Goal: Book appointment/travel/reservation

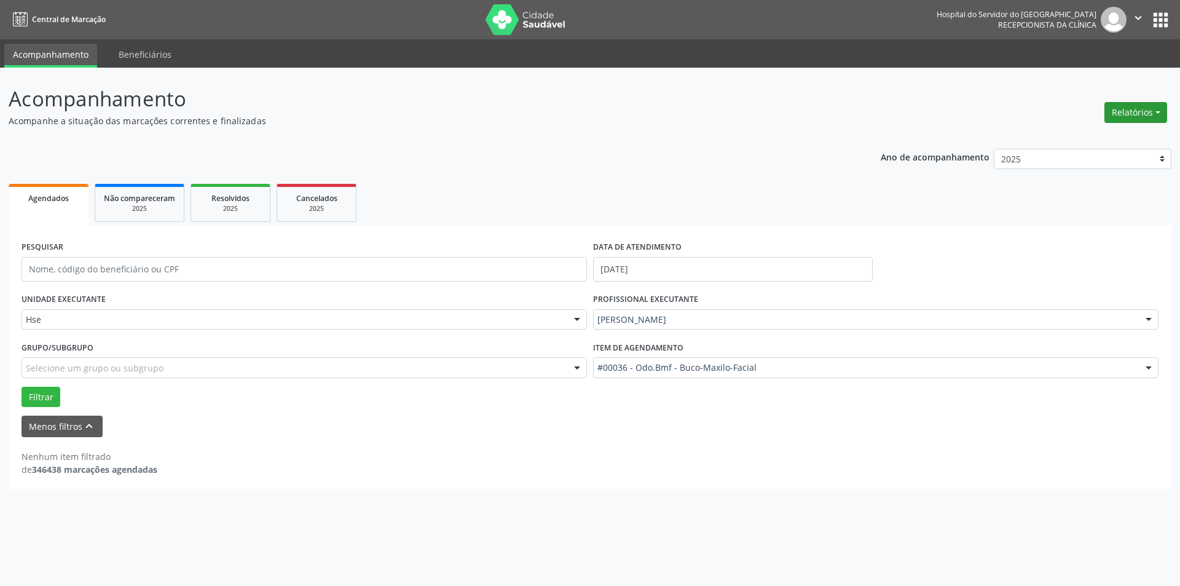
click at [1124, 117] on button "Relatórios" at bounding box center [1136, 112] width 63 height 21
click at [1082, 141] on link "Agendamentos" at bounding box center [1102, 138] width 132 height 17
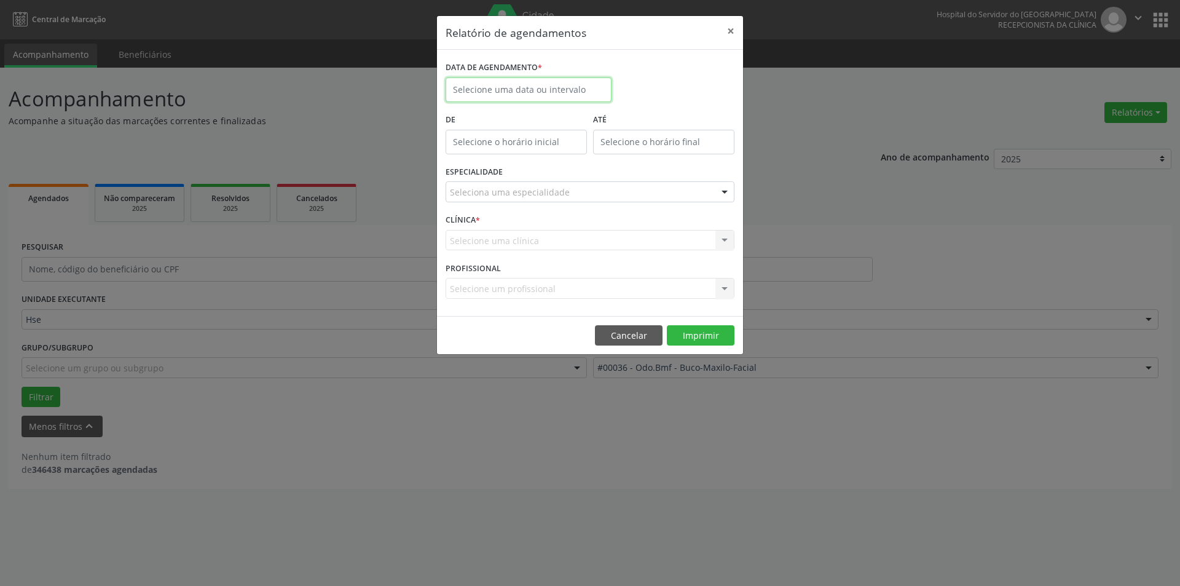
click at [545, 94] on input "text" at bounding box center [529, 89] width 166 height 25
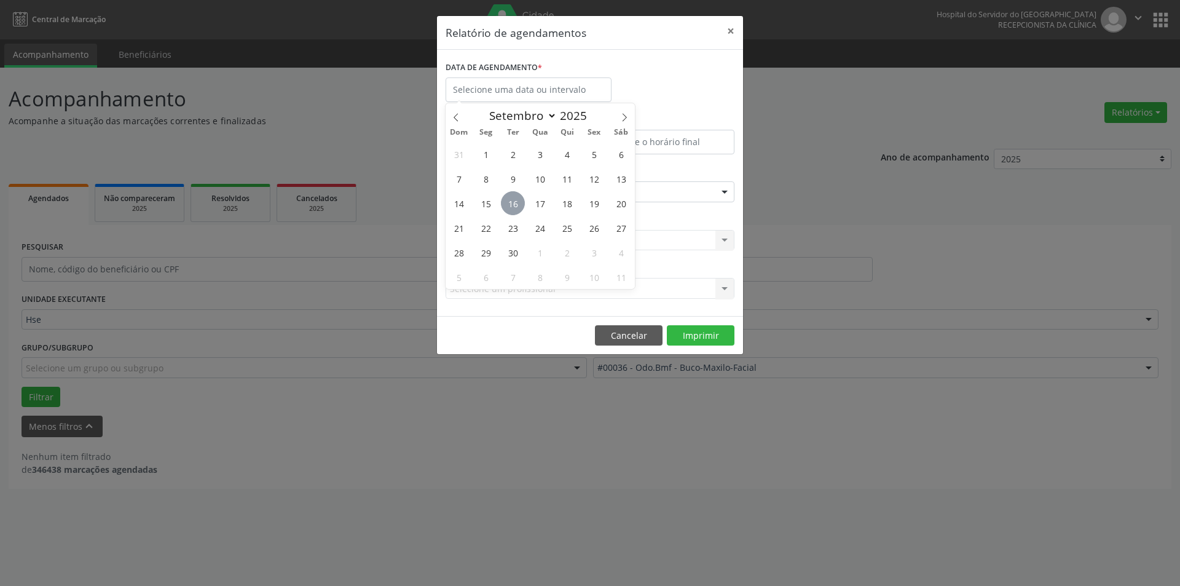
click at [519, 201] on span "16" at bounding box center [513, 203] width 24 height 24
type input "[DATE]"
select select "8"
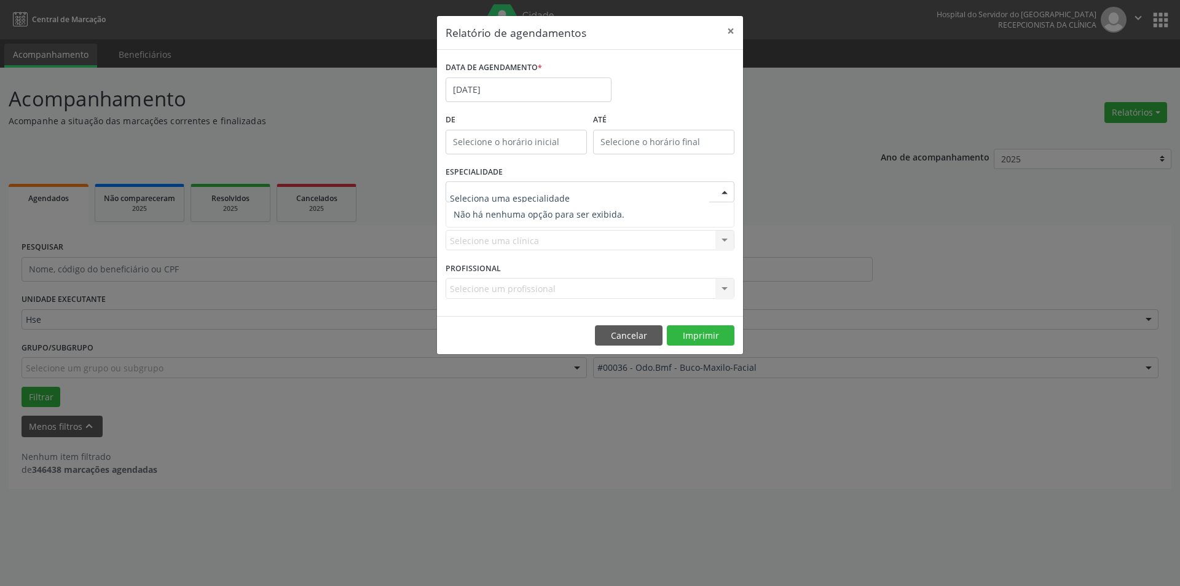
click at [636, 156] on div "ATÉ" at bounding box center [664, 137] width 148 height 52
click at [604, 190] on div at bounding box center [590, 191] width 289 height 21
click at [491, 72] on label "DATA DE AGENDAMENTO *" at bounding box center [494, 67] width 96 height 19
click at [510, 93] on input "[DATE]" at bounding box center [529, 89] width 166 height 25
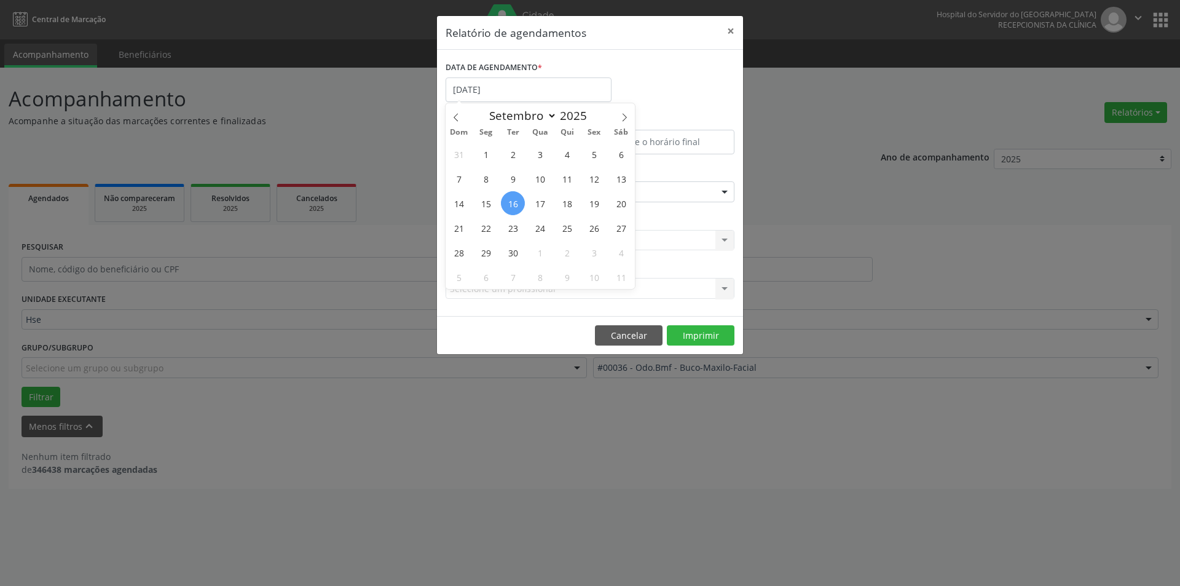
click at [515, 199] on span "16" at bounding box center [513, 203] width 24 height 24
type input "[DATE]"
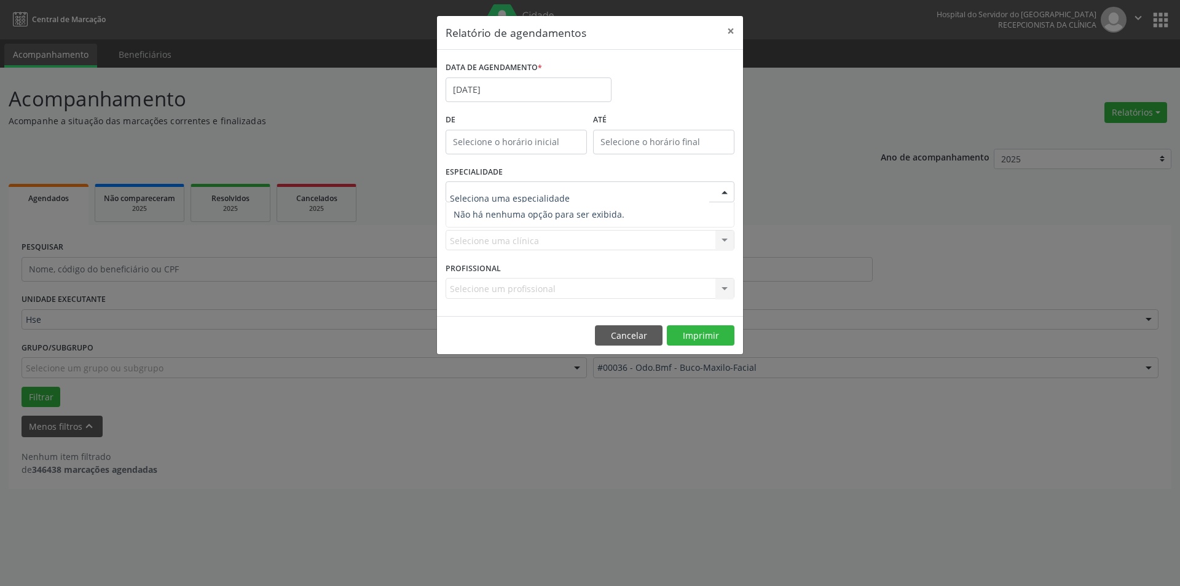
drag, startPoint x: 553, startPoint y: 217, endPoint x: 538, endPoint y: 192, distance: 28.7
click at [551, 213] on span "Não há nenhuma opção para ser exibida." at bounding box center [590, 214] width 288 height 25
click at [538, 189] on input "text" at bounding box center [579, 198] width 259 height 25
click at [541, 205] on span "Não há nenhuma opção para ser exibida." at bounding box center [590, 214] width 288 height 25
click at [725, 34] on button "×" at bounding box center [731, 31] width 25 height 30
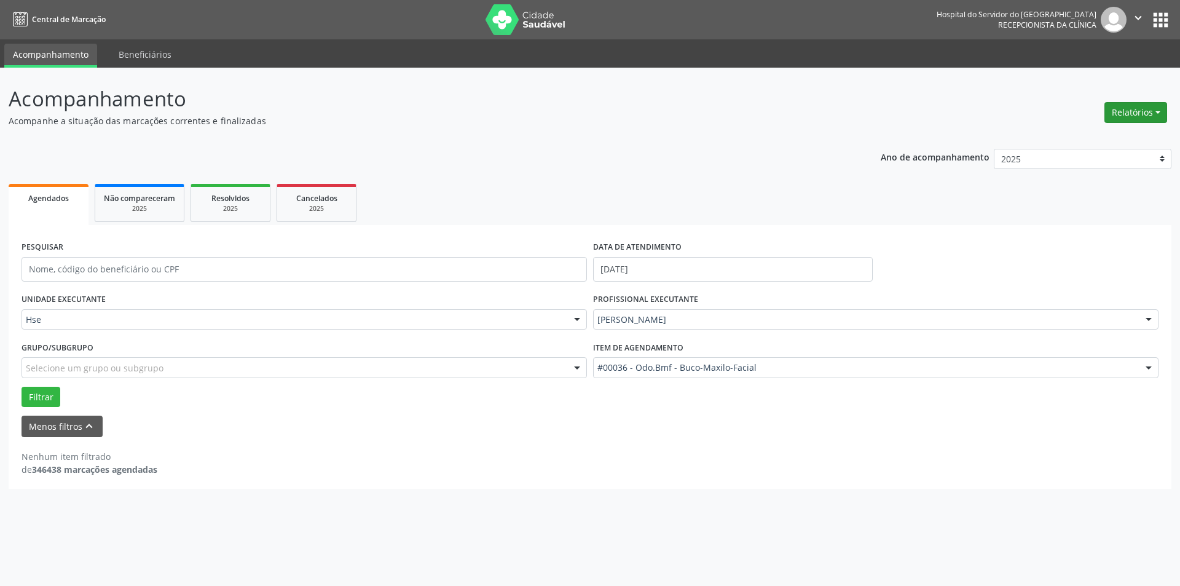
click at [1131, 114] on button "Relatórios" at bounding box center [1136, 112] width 63 height 21
click at [1100, 136] on link "Agendamentos" at bounding box center [1102, 138] width 132 height 17
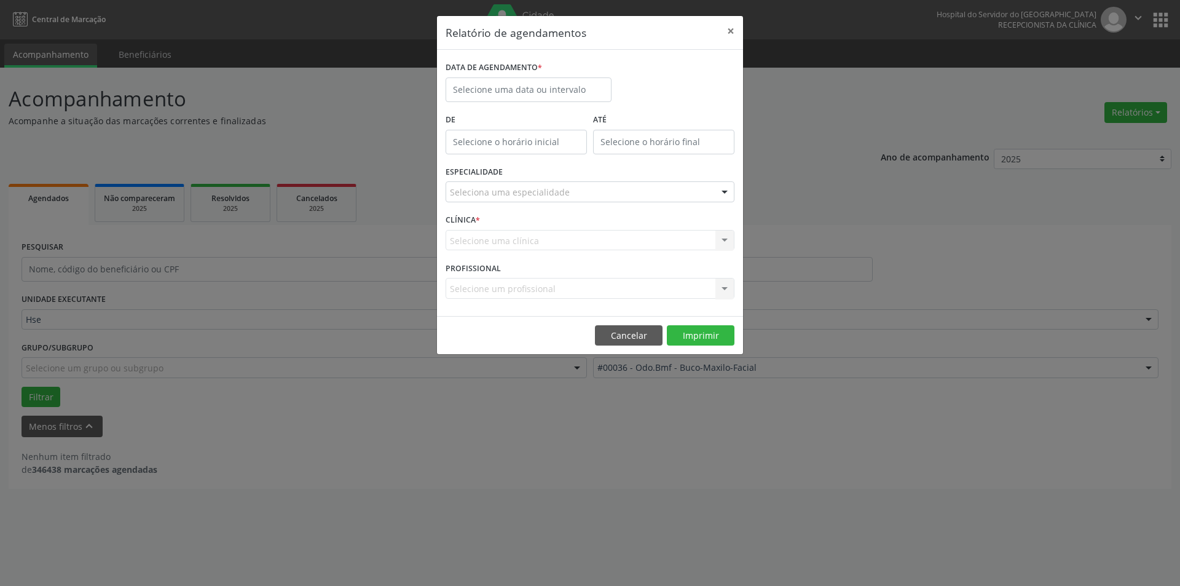
click at [546, 74] on div "DATA DE AGENDAMENTO *" at bounding box center [529, 67] width 166 height 19
click at [545, 79] on input "text" at bounding box center [529, 89] width 166 height 25
click at [523, 196] on div "31 1 2 3 4 5 6 7 8 9 10 11 12 13 14 15 16 17 18 19 20 21 22 23 24 25 26 27 28 2…" at bounding box center [540, 215] width 189 height 148
click at [518, 195] on span "16" at bounding box center [513, 203] width 24 height 24
type input "[DATE]"
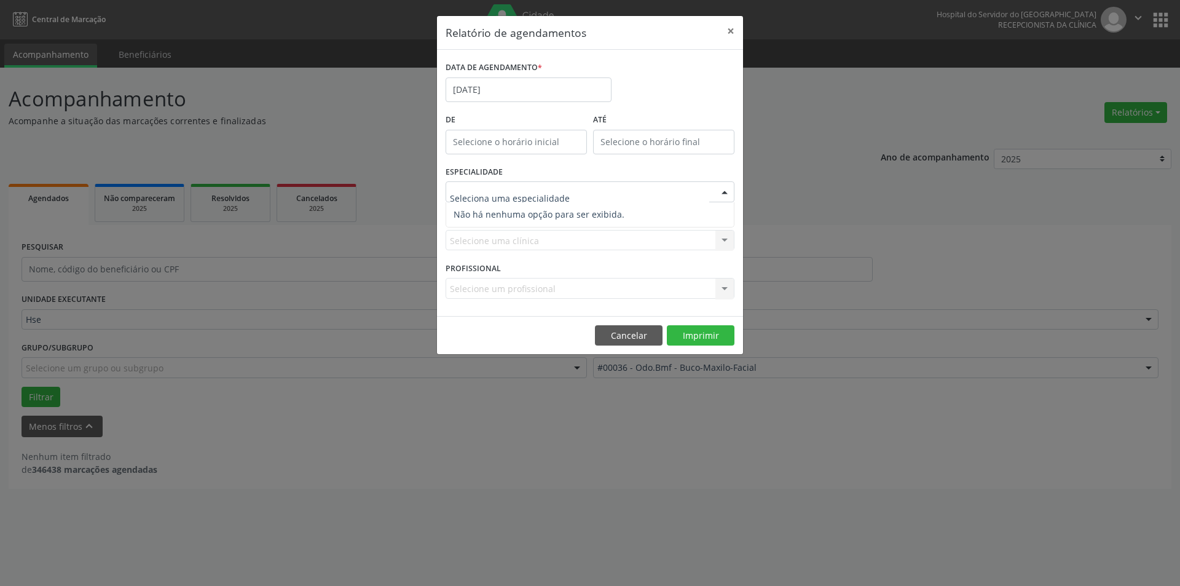
drag, startPoint x: 565, startPoint y: 262, endPoint x: 551, endPoint y: 249, distance: 19.1
click at [564, 261] on div "PROFISSIONAL Selecione um profissional Nenhum resultado encontrado para: " " Nã…" at bounding box center [590, 283] width 295 height 48
click at [548, 240] on div "Selecione uma clínica Nenhum resultado encontrado para: " " Não há nenhuma opçã…" at bounding box center [590, 240] width 289 height 21
drag, startPoint x: 725, startPoint y: 28, endPoint x: 706, endPoint y: 34, distance: 20.0
click at [726, 28] on button "×" at bounding box center [731, 31] width 25 height 30
